Goal: Task Accomplishment & Management: Manage account settings

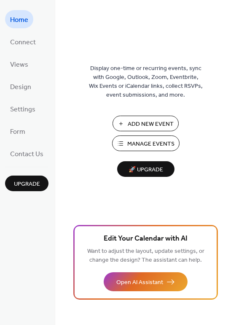
click at [152, 135] on button "Manage Events" at bounding box center [145, 143] width 67 height 16
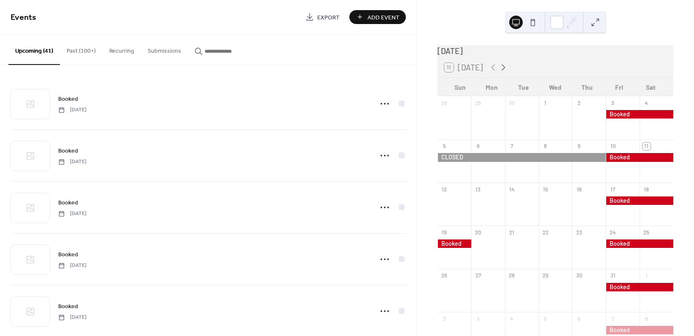
click at [500, 71] on icon at bounding box center [503, 67] width 10 height 10
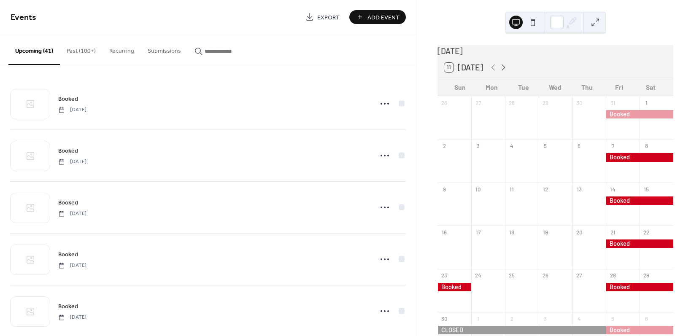
click at [500, 71] on icon at bounding box center [503, 67] width 10 height 10
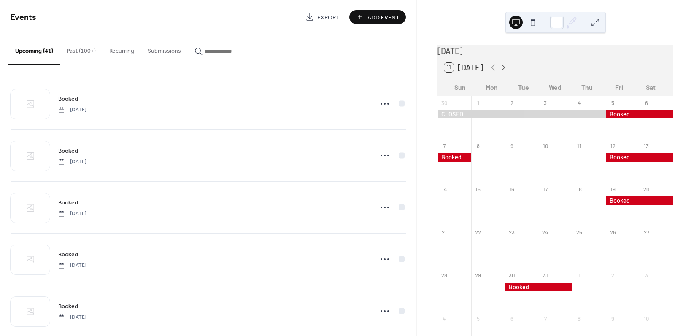
click at [500, 71] on icon at bounding box center [503, 67] width 10 height 10
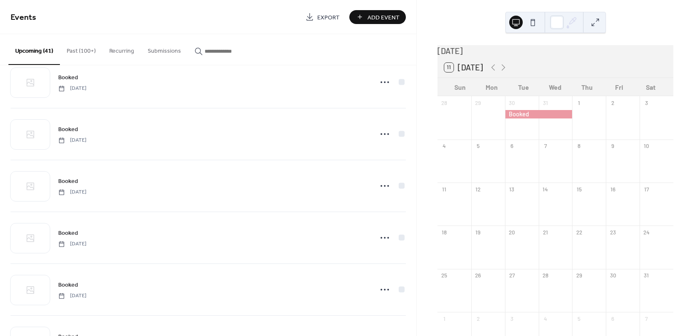
scroll to position [747, 0]
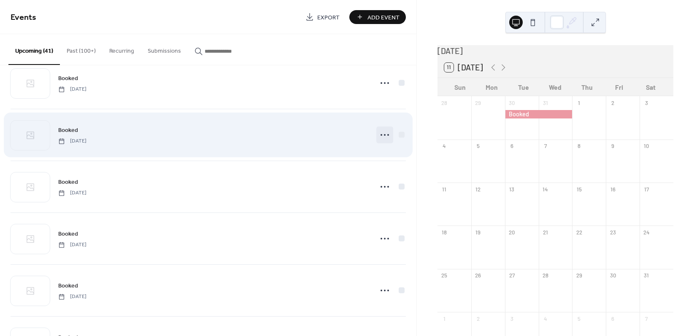
click at [383, 134] on icon at bounding box center [384, 134] width 13 height 13
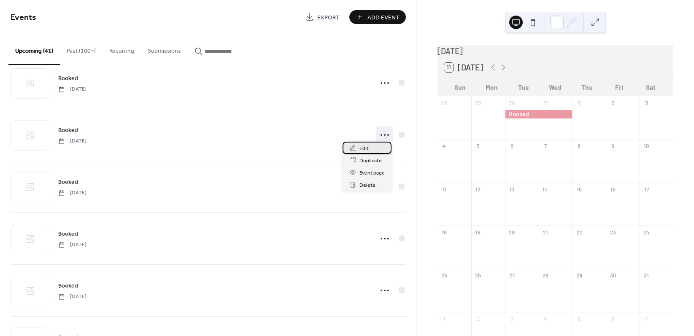
click at [366, 150] on span "Edit" at bounding box center [363, 148] width 9 height 9
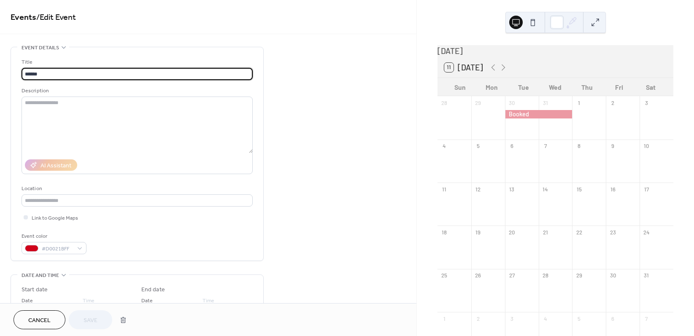
click at [34, 323] on span "Cancel" at bounding box center [39, 320] width 22 height 9
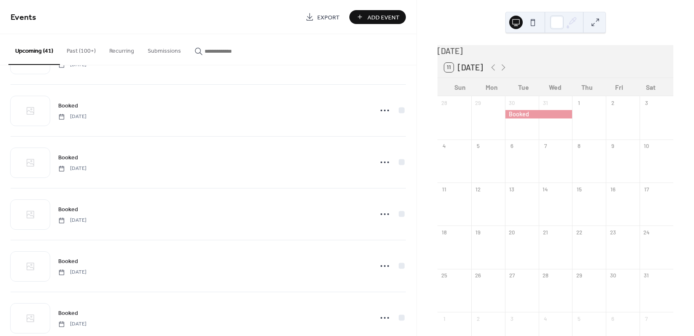
scroll to position [740, 0]
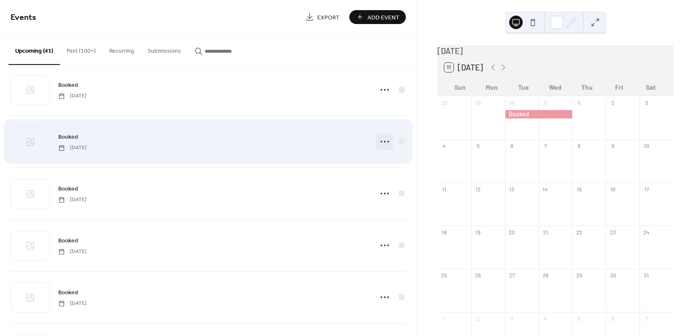
click at [381, 142] on icon at bounding box center [384, 141] width 13 height 13
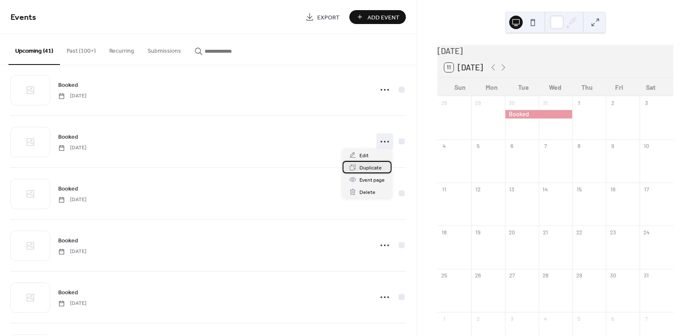
click at [371, 167] on span "Duplicate" at bounding box center [370, 168] width 22 height 9
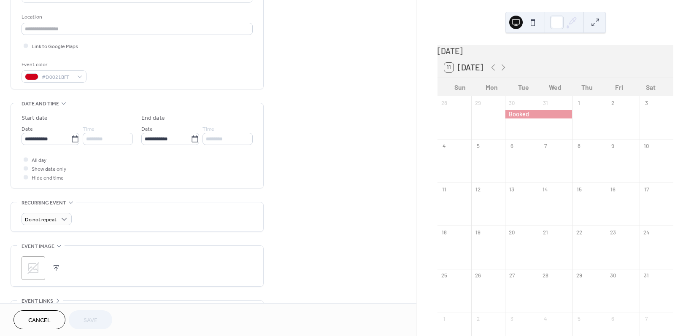
scroll to position [178, 0]
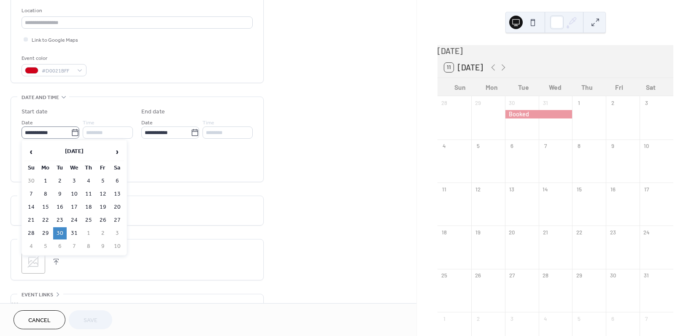
click at [76, 129] on icon at bounding box center [75, 133] width 8 height 8
click at [71, 128] on input "**********" at bounding box center [46, 132] width 49 height 12
click at [120, 151] on span "›" at bounding box center [117, 151] width 13 height 17
click at [118, 205] on td "17" at bounding box center [116, 207] width 13 height 12
type input "**********"
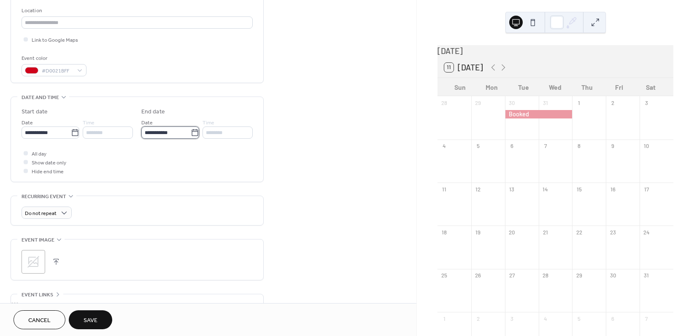
click at [175, 132] on input "**********" at bounding box center [165, 132] width 49 height 12
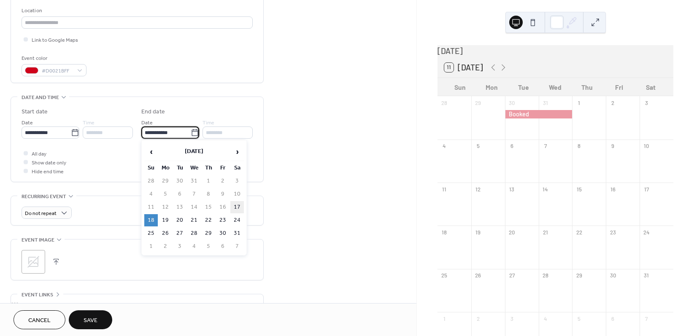
click at [234, 204] on td "17" at bounding box center [236, 207] width 13 height 12
type input "**********"
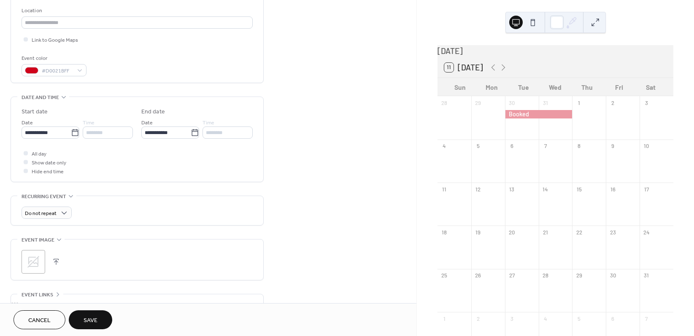
scroll to position [258, 0]
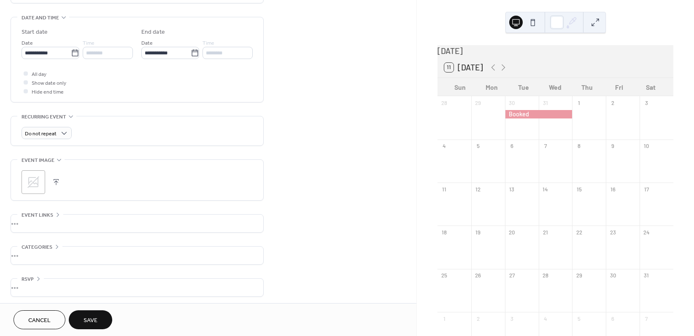
click at [89, 324] on span "Save" at bounding box center [90, 320] width 14 height 9
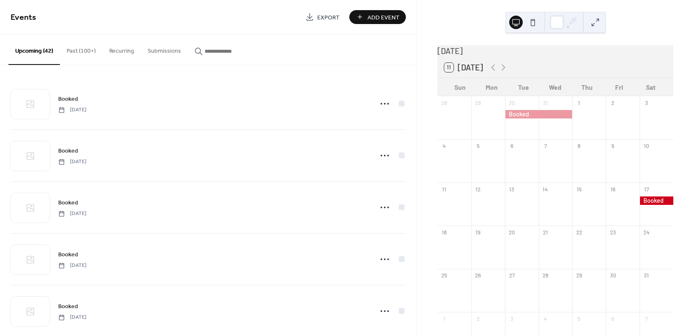
scroll to position [10, 0]
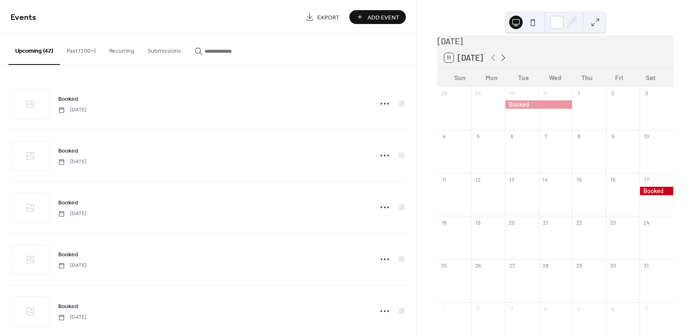
click at [501, 62] on icon at bounding box center [503, 58] width 10 height 10
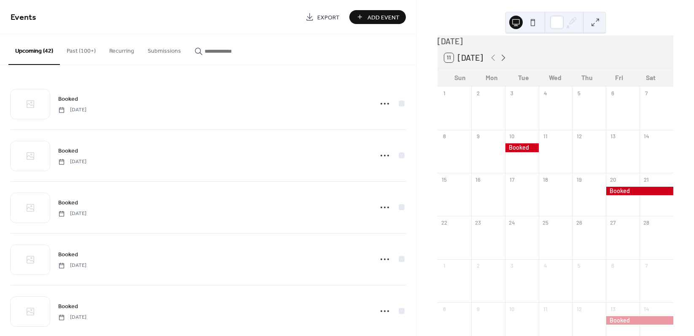
click at [501, 62] on icon at bounding box center [503, 58] width 10 height 10
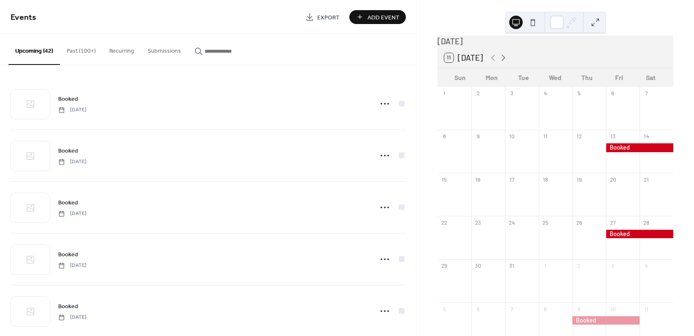
click at [501, 62] on icon at bounding box center [503, 58] width 10 height 10
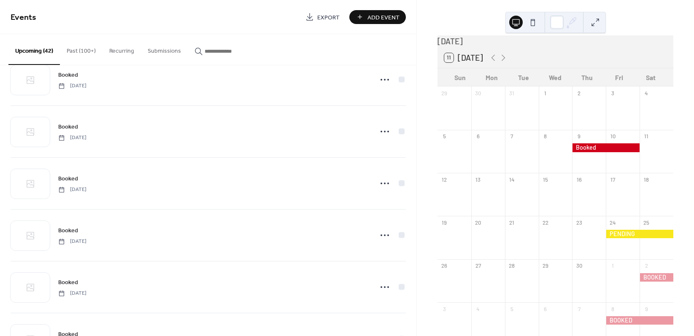
scroll to position [188, 0]
click at [500, 63] on icon at bounding box center [503, 58] width 10 height 10
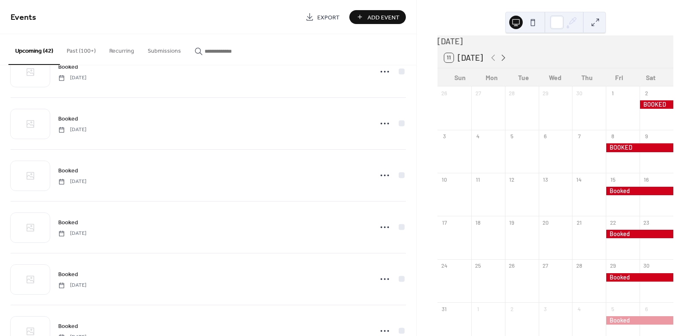
click at [500, 63] on icon at bounding box center [503, 58] width 10 height 10
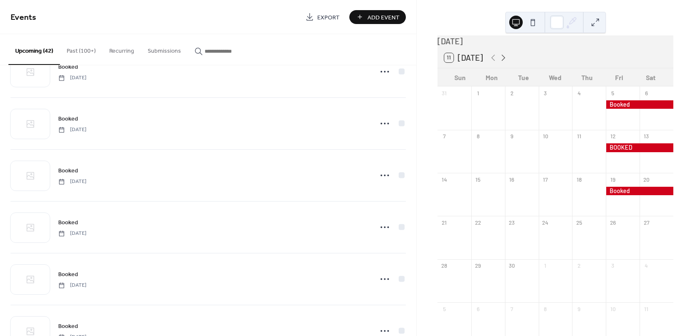
click at [500, 63] on icon at bounding box center [503, 58] width 10 height 10
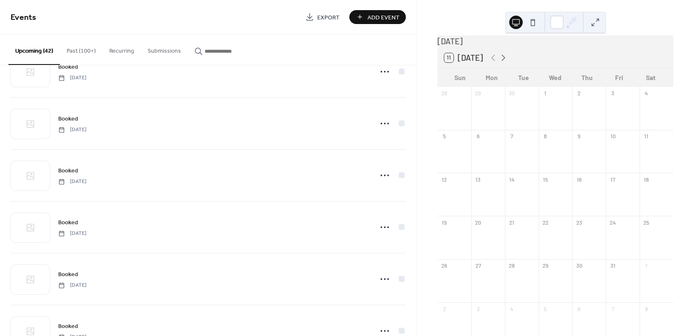
click at [500, 63] on icon at bounding box center [503, 58] width 10 height 10
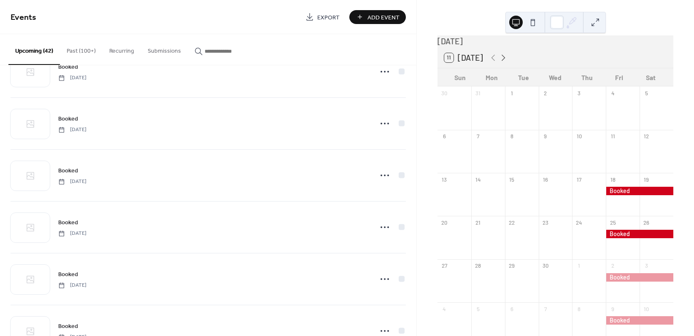
click at [500, 63] on icon at bounding box center [503, 58] width 10 height 10
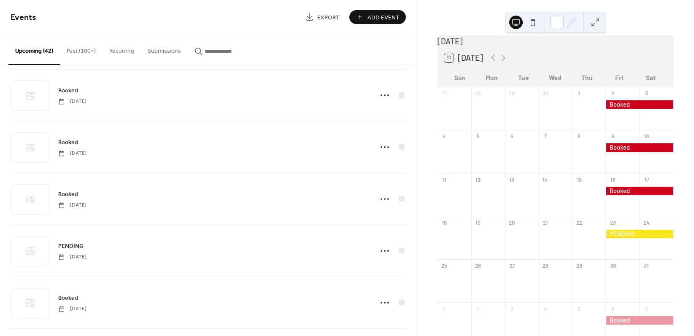
scroll to position [1824, 0]
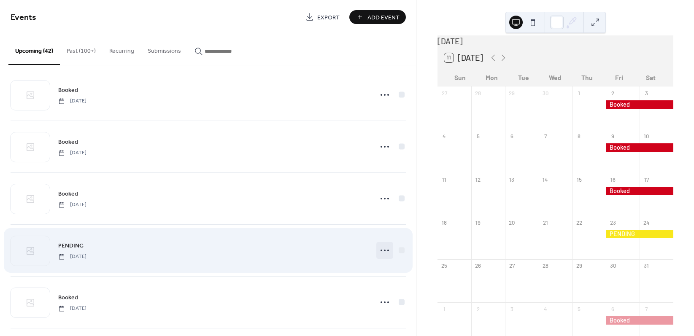
click at [385, 244] on icon at bounding box center [384, 250] width 13 height 13
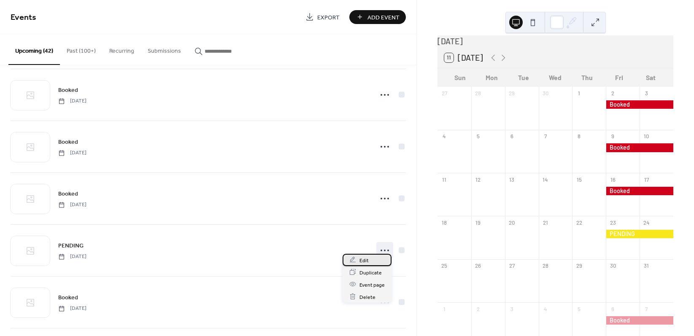
click at [369, 260] on div "Edit" at bounding box center [366, 260] width 49 height 12
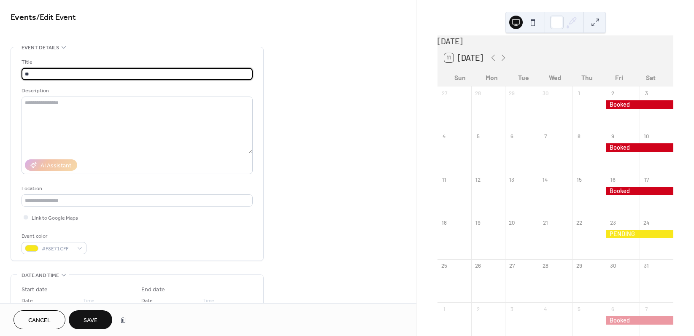
type input "*"
type input "******"
click at [80, 245] on div "#F8E71CFF" at bounding box center [54, 248] width 65 height 12
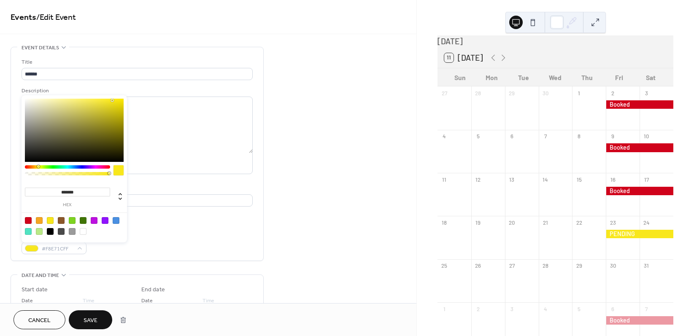
click at [28, 218] on div at bounding box center [28, 220] width 7 height 7
type input "*******"
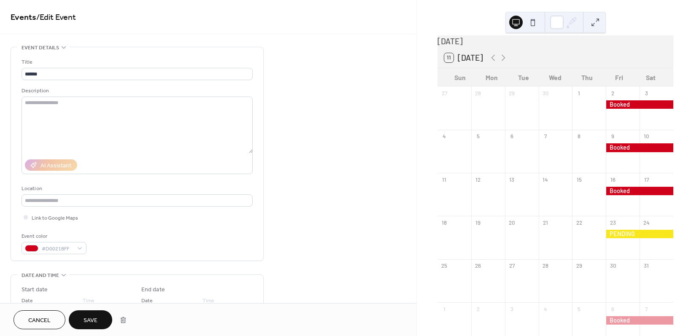
click at [89, 317] on span "Save" at bounding box center [90, 320] width 14 height 9
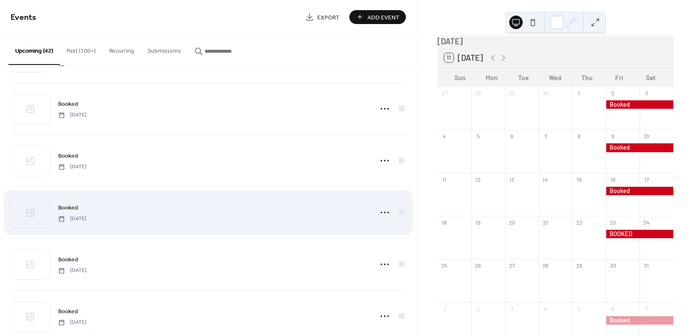
scroll to position [1601, 0]
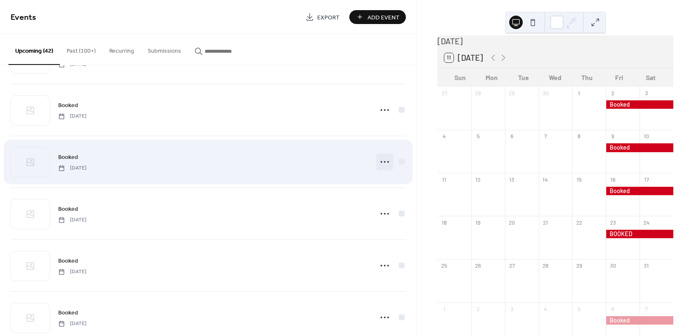
click at [383, 157] on icon at bounding box center [384, 161] width 13 height 13
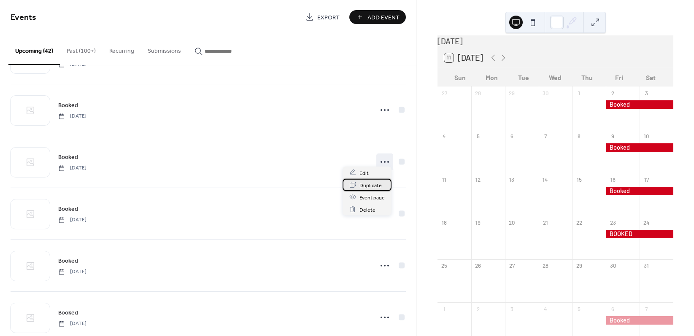
click at [366, 187] on span "Duplicate" at bounding box center [370, 185] width 22 height 9
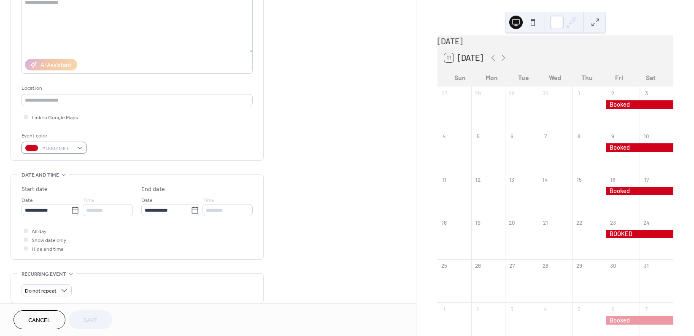
scroll to position [115, 0]
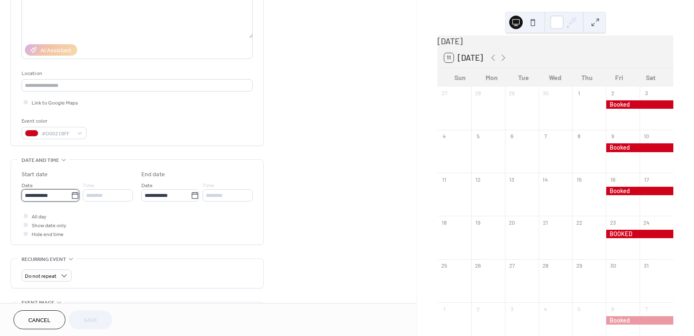
click at [51, 195] on input "**********" at bounding box center [46, 195] width 49 height 12
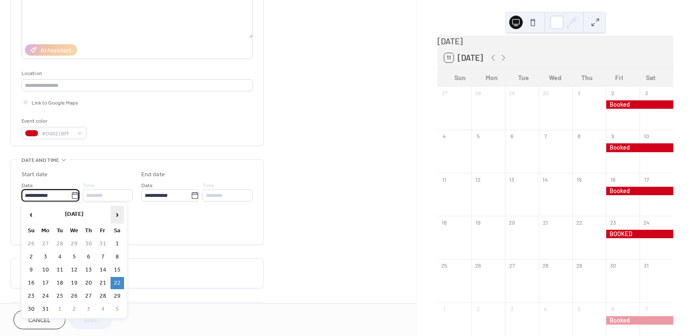
click at [120, 215] on span "›" at bounding box center [117, 214] width 13 height 17
click at [105, 254] on td "11" at bounding box center [102, 257] width 13 height 12
type input "**********"
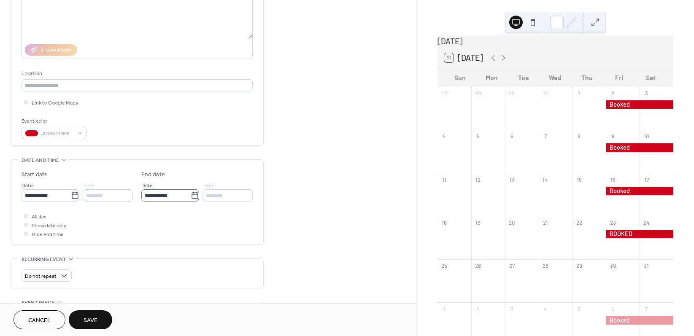
click at [192, 193] on icon at bounding box center [194, 195] width 6 height 7
click at [191, 193] on input "**********" at bounding box center [165, 195] width 49 height 12
click at [234, 251] on td "12" at bounding box center [236, 257] width 13 height 12
type input "**********"
click at [85, 323] on span "Save" at bounding box center [90, 320] width 14 height 9
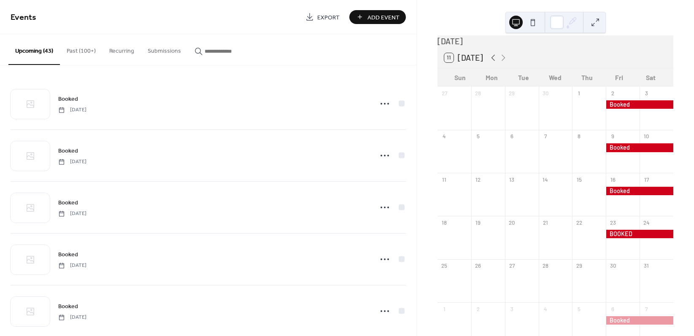
click at [492, 61] on icon at bounding box center [493, 58] width 10 height 10
